Goal: Transaction & Acquisition: Purchase product/service

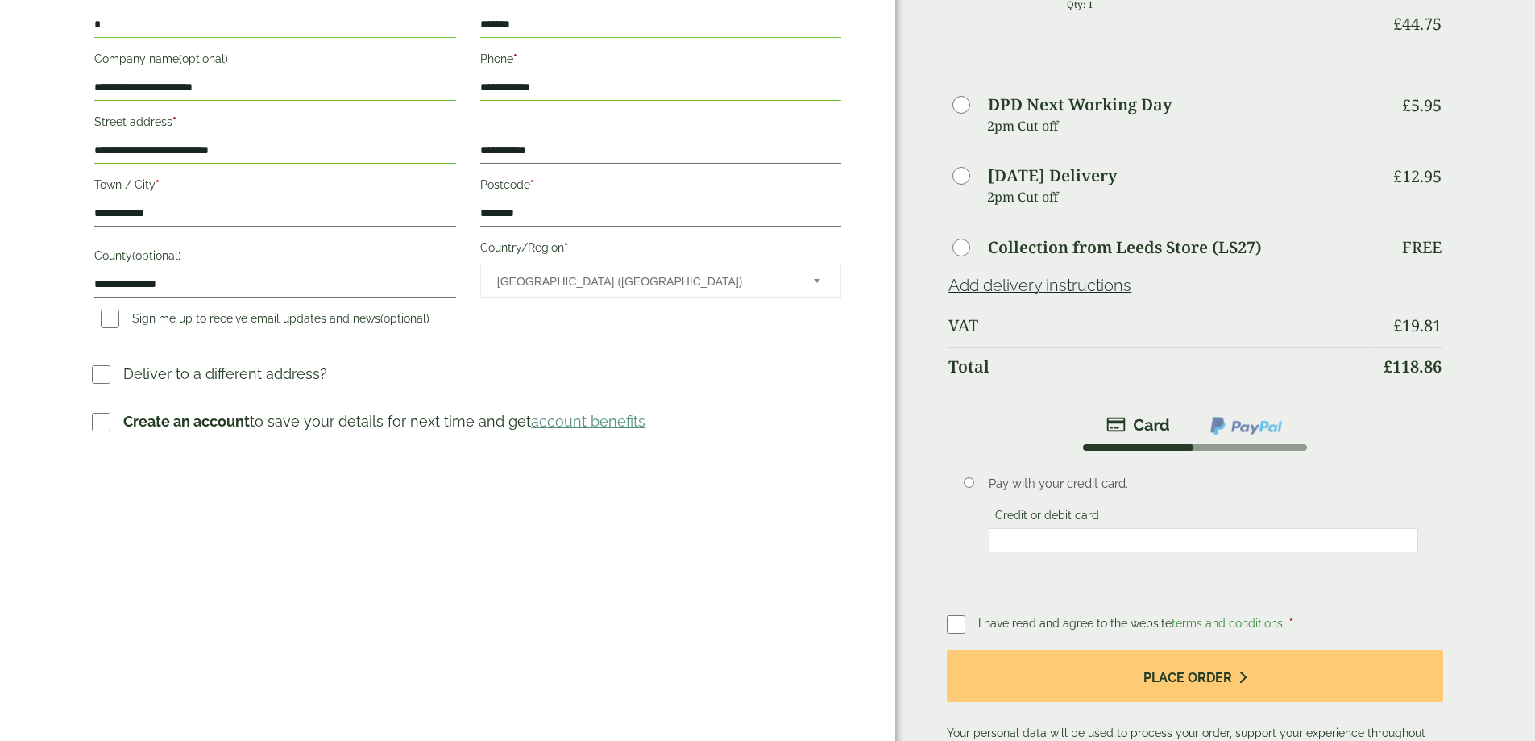
scroll to position [322, 0]
click at [933, 543] on div "Order Summary Item Ammount No.2 Lid - Full Case Qty: 1 £ 13.75 12" White Sulphi…" at bounding box center [1215, 254] width 640 height 1152
click at [937, 538] on div "Order Summary Item Ammount No.2 Lid - Full Case Qty: 1 £ 13.75 12" White Sulphi…" at bounding box center [1215, 254] width 640 height 1152
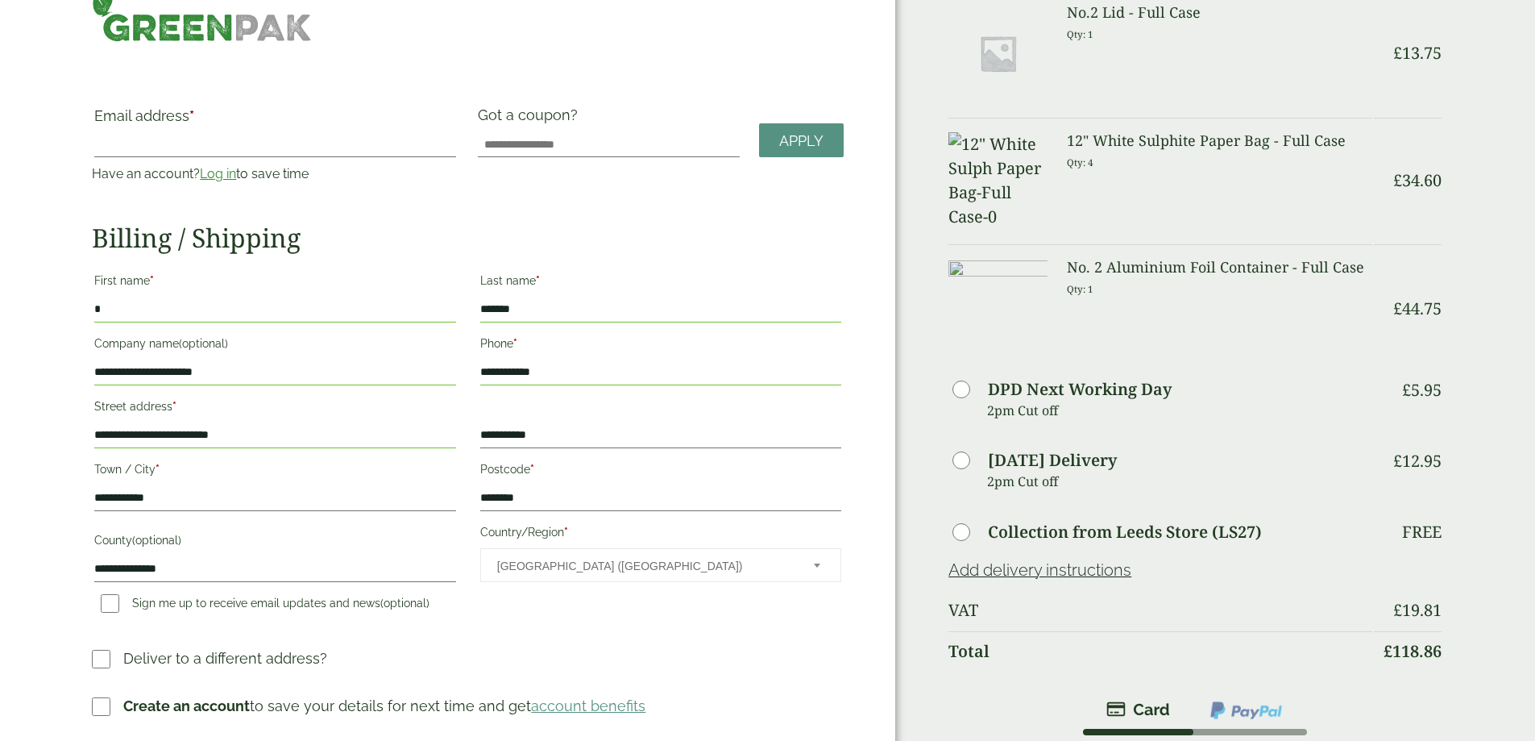
scroll to position [0, 0]
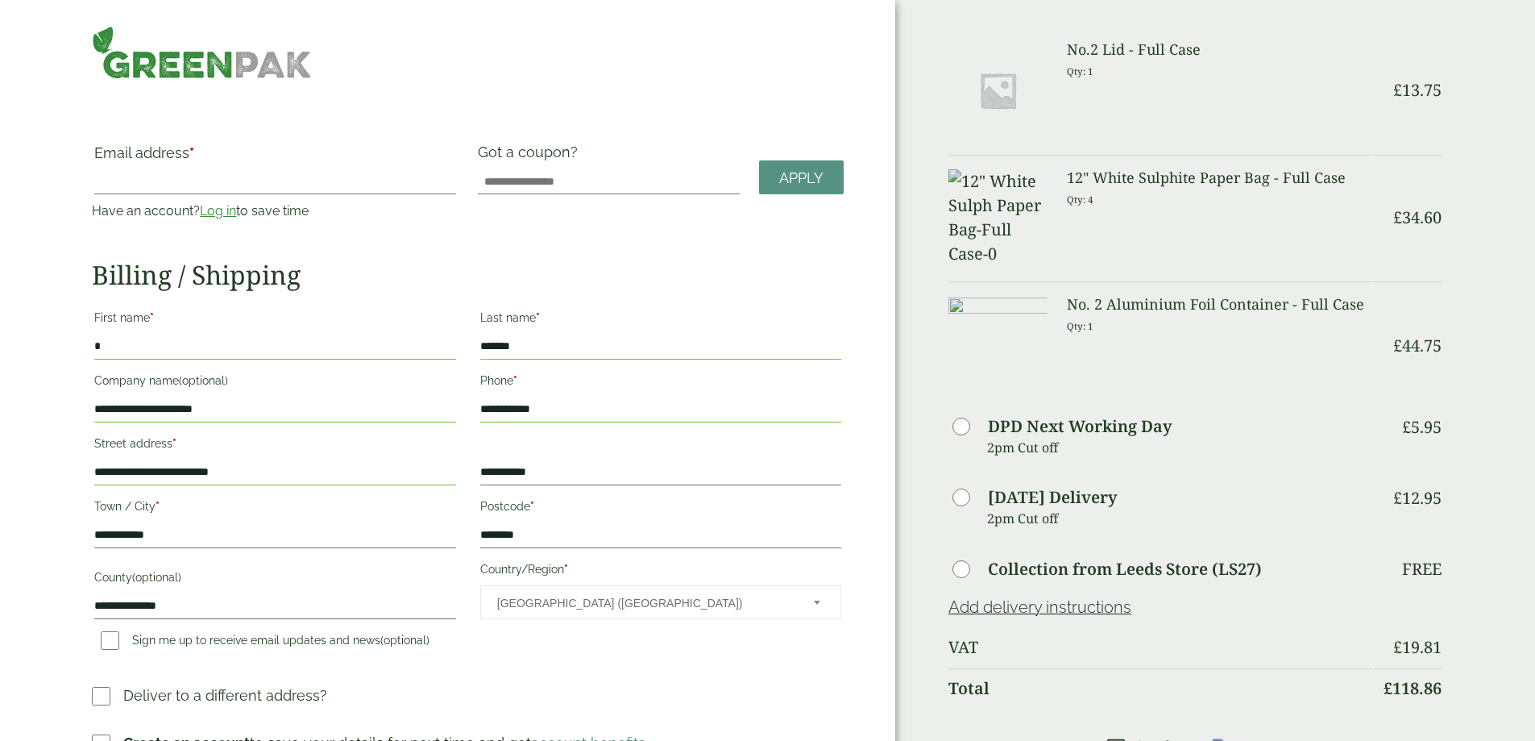
click at [1110, 53] on h3 "No.2 Lid - Full Case" at bounding box center [1219, 50] width 305 height 18
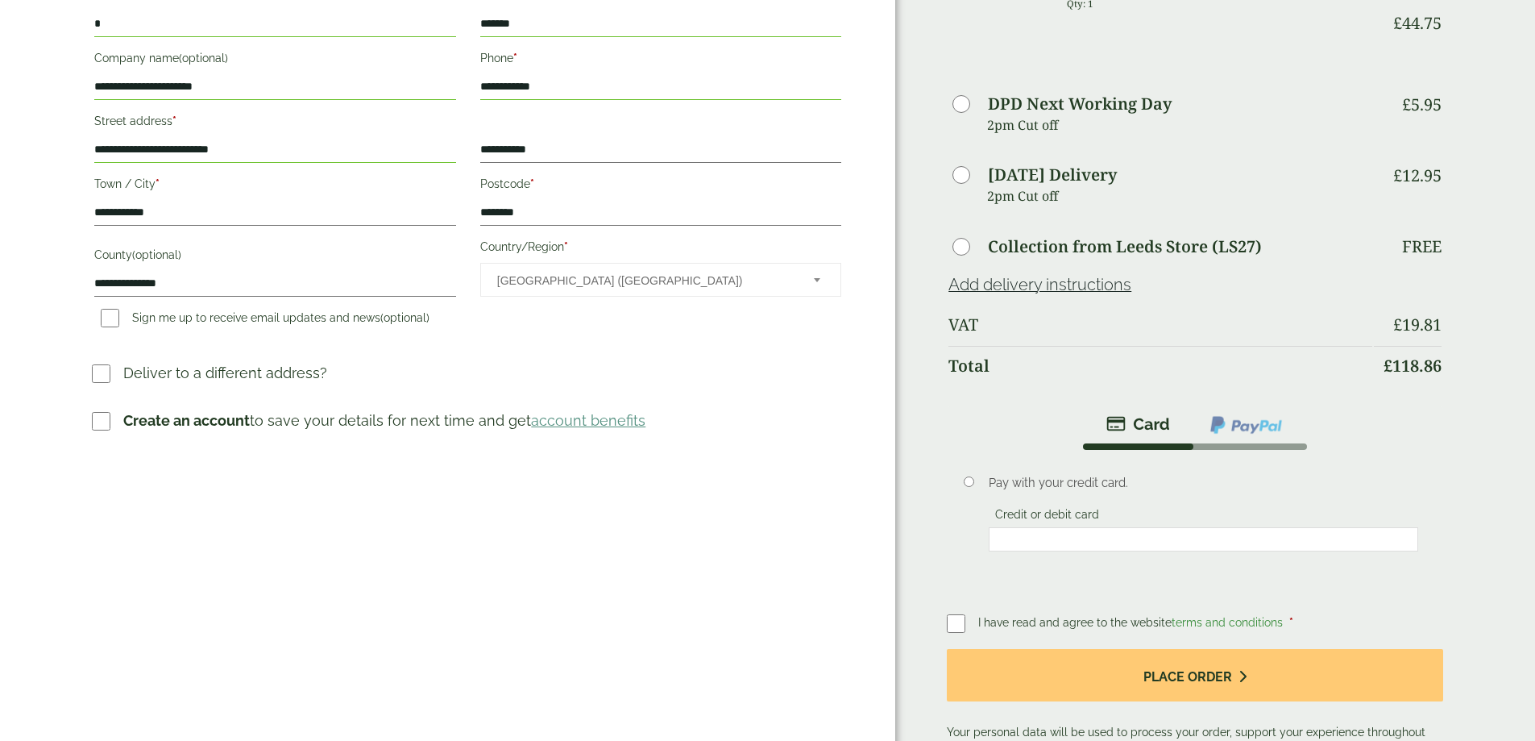
scroll to position [242, 0]
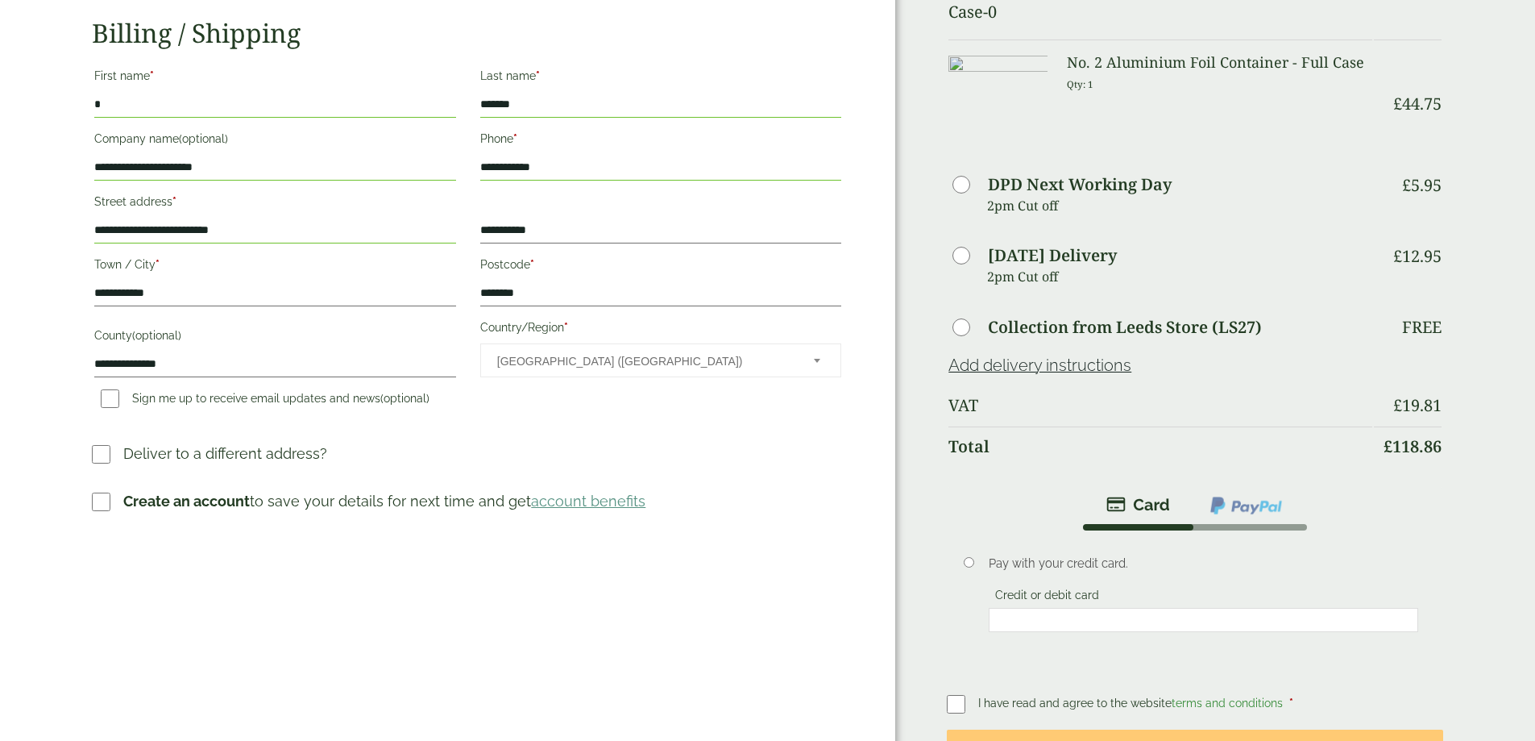
drag, startPoint x: 197, startPoint y: 92, endPoint x: 95, endPoint y: 89, distance: 102.4
click at [98, 89] on div "— OR — Email address * Have an account? Log in to save time Username or email a…" at bounding box center [447, 334] width 895 height 1152
type input "*"
click at [650, 108] on input "*******" at bounding box center [660, 105] width 361 height 26
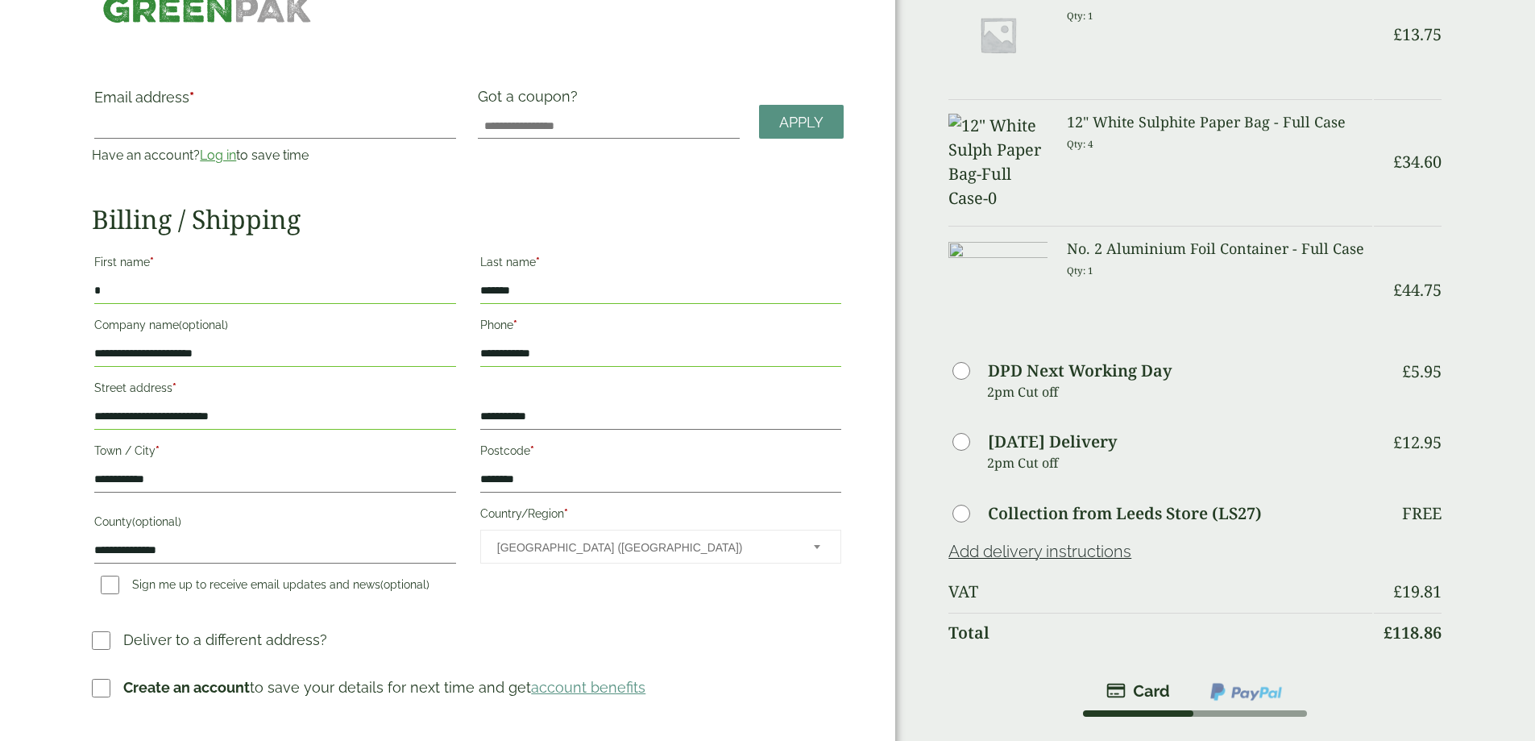
scroll to position [0, 0]
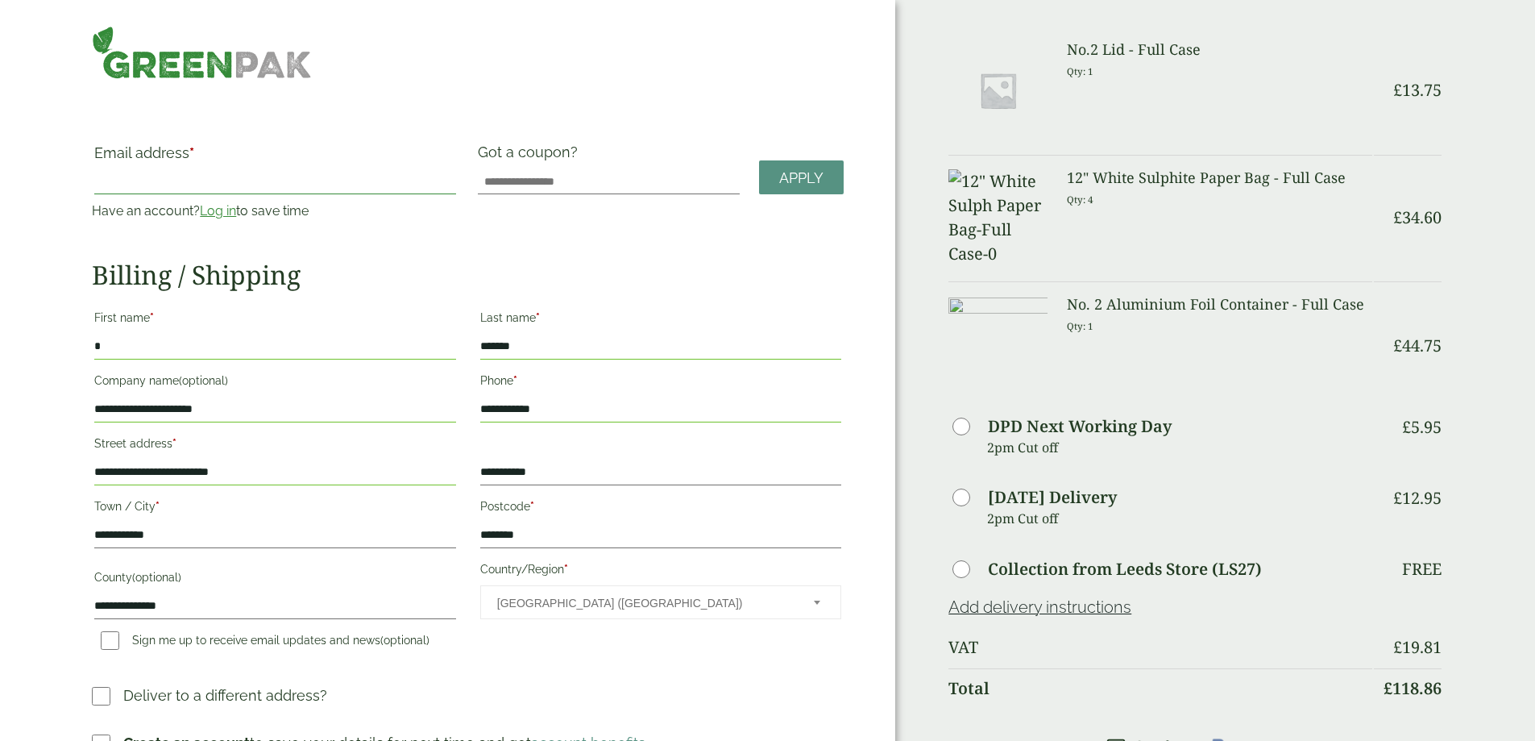
click at [356, 184] on input "Email address *" at bounding box center [274, 181] width 361 height 26
type input "**********"
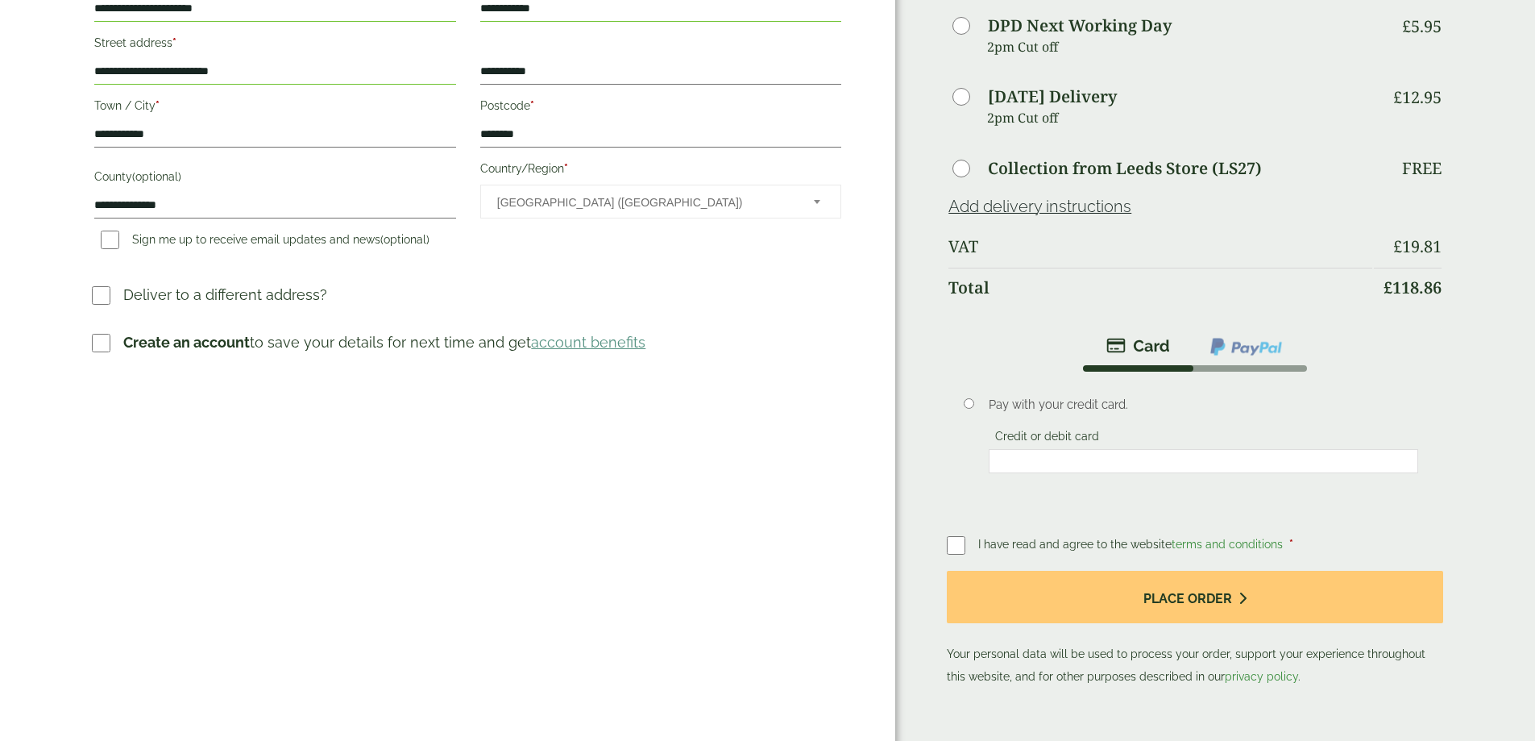
scroll to position [403, 0]
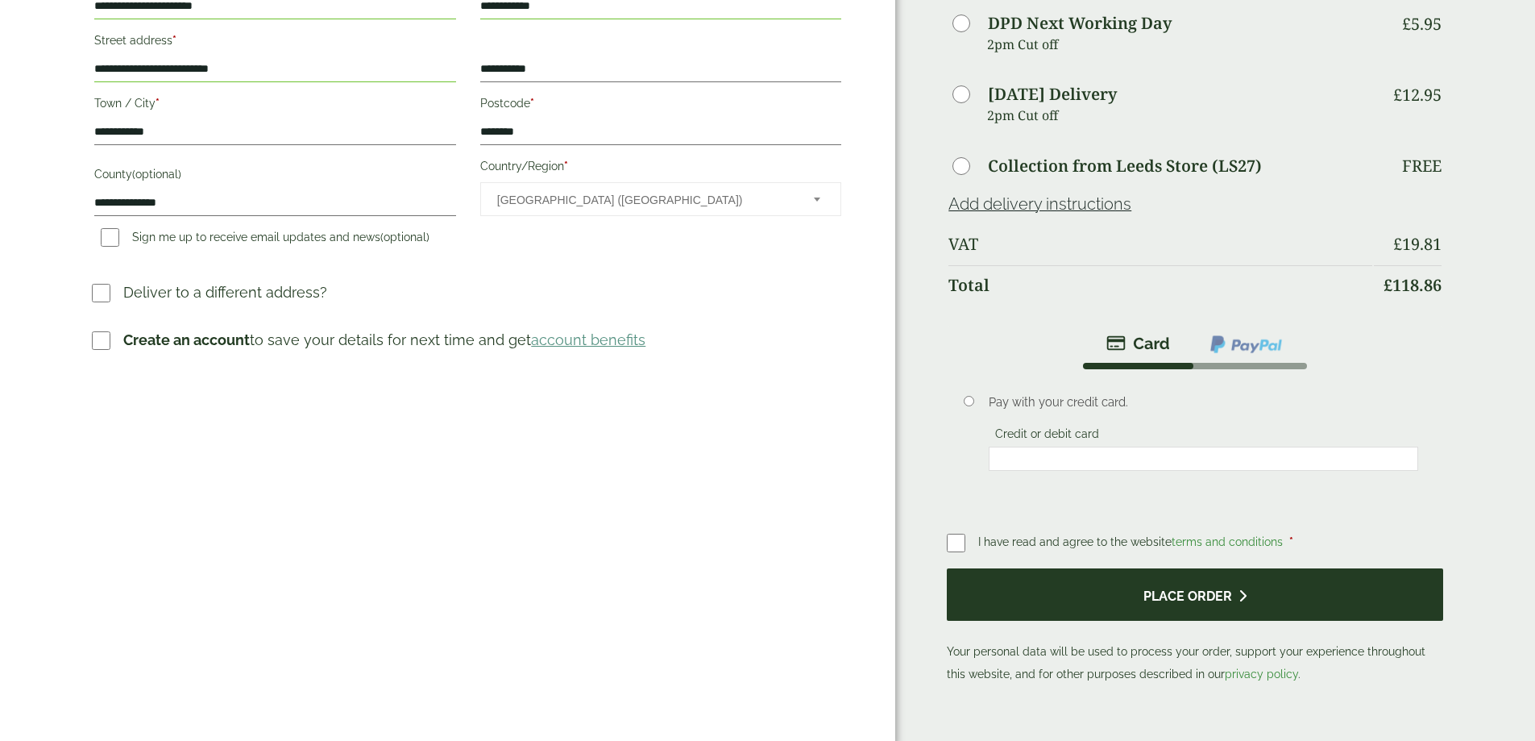
click at [1231, 568] on button "Place order" at bounding box center [1195, 594] width 496 height 52
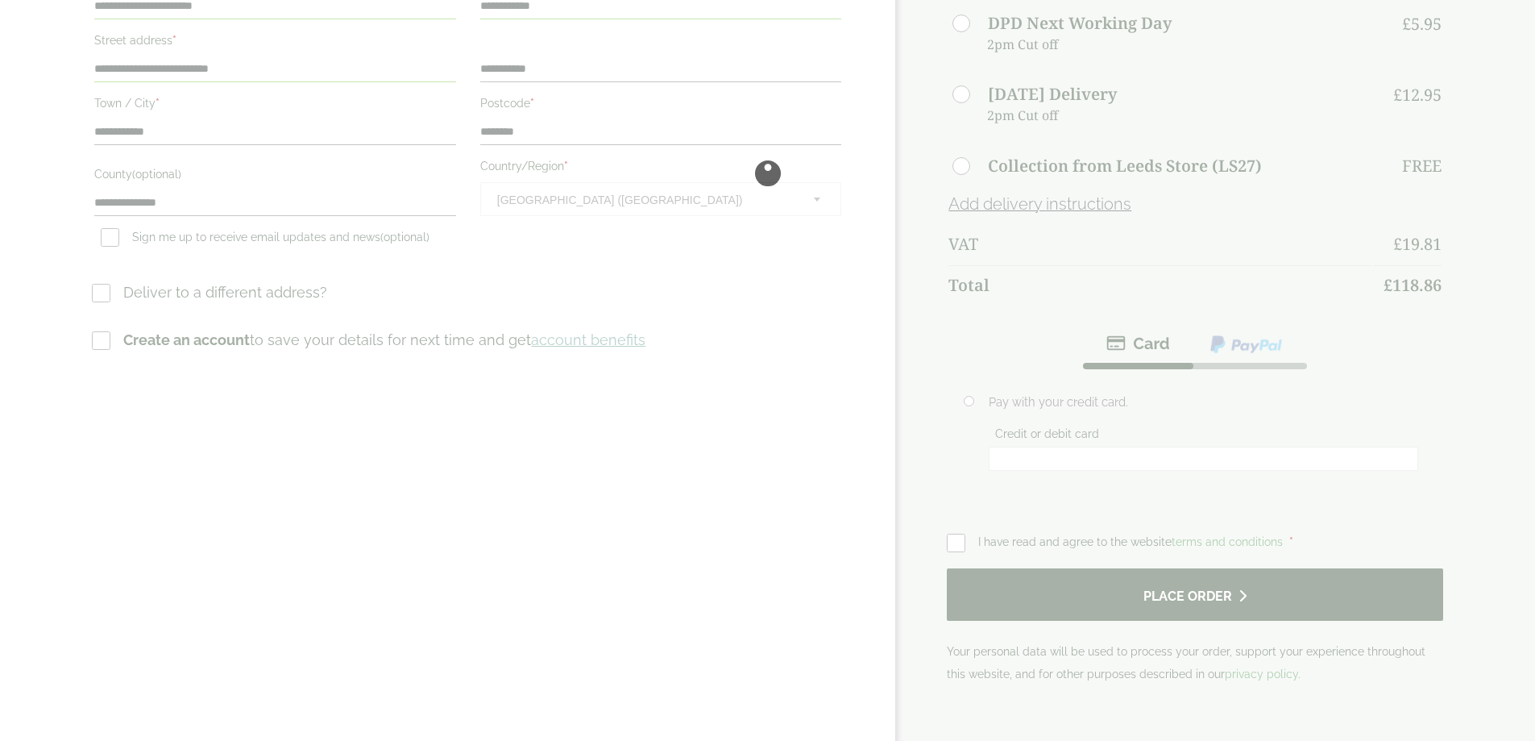
scroll to position [0, 0]
